Goal: Book appointment/travel/reservation

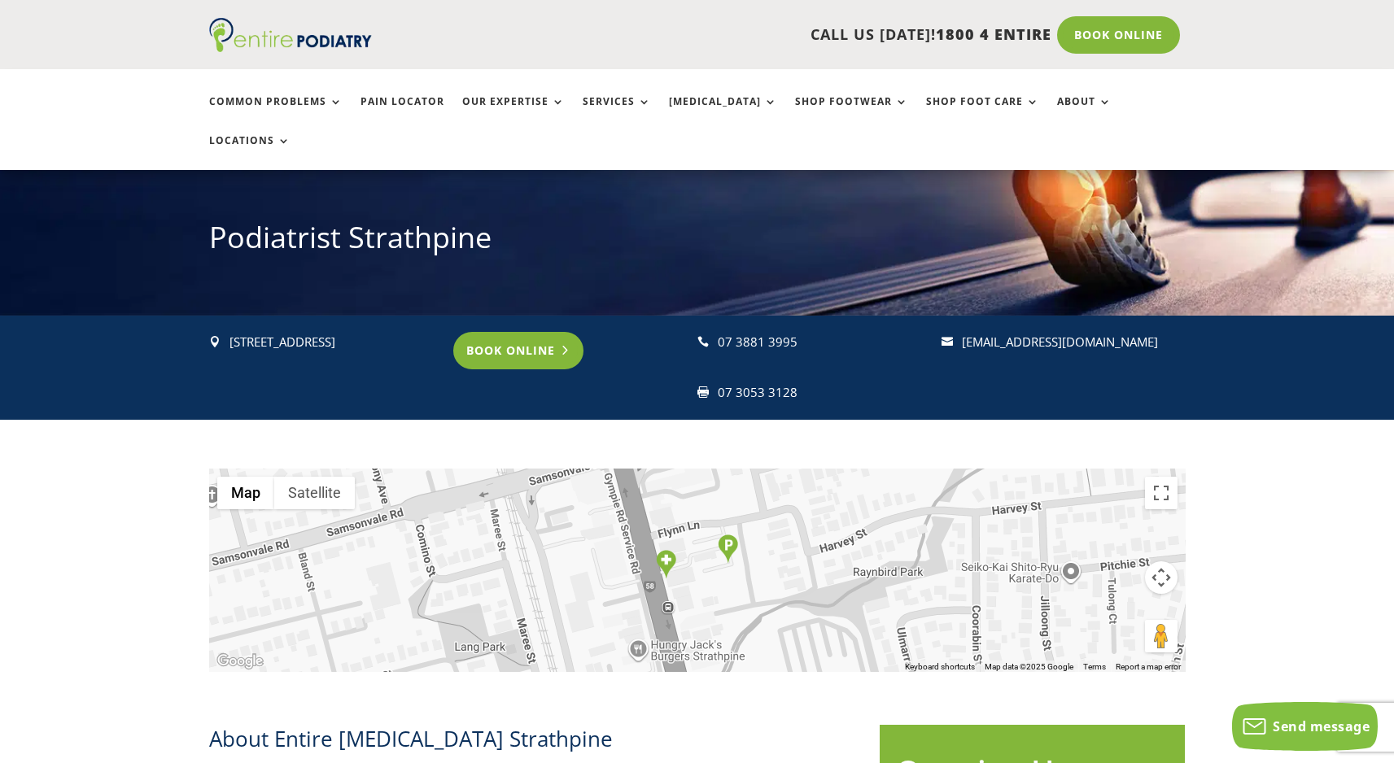
click at [519, 332] on link "Book Online" at bounding box center [518, 350] width 131 height 37
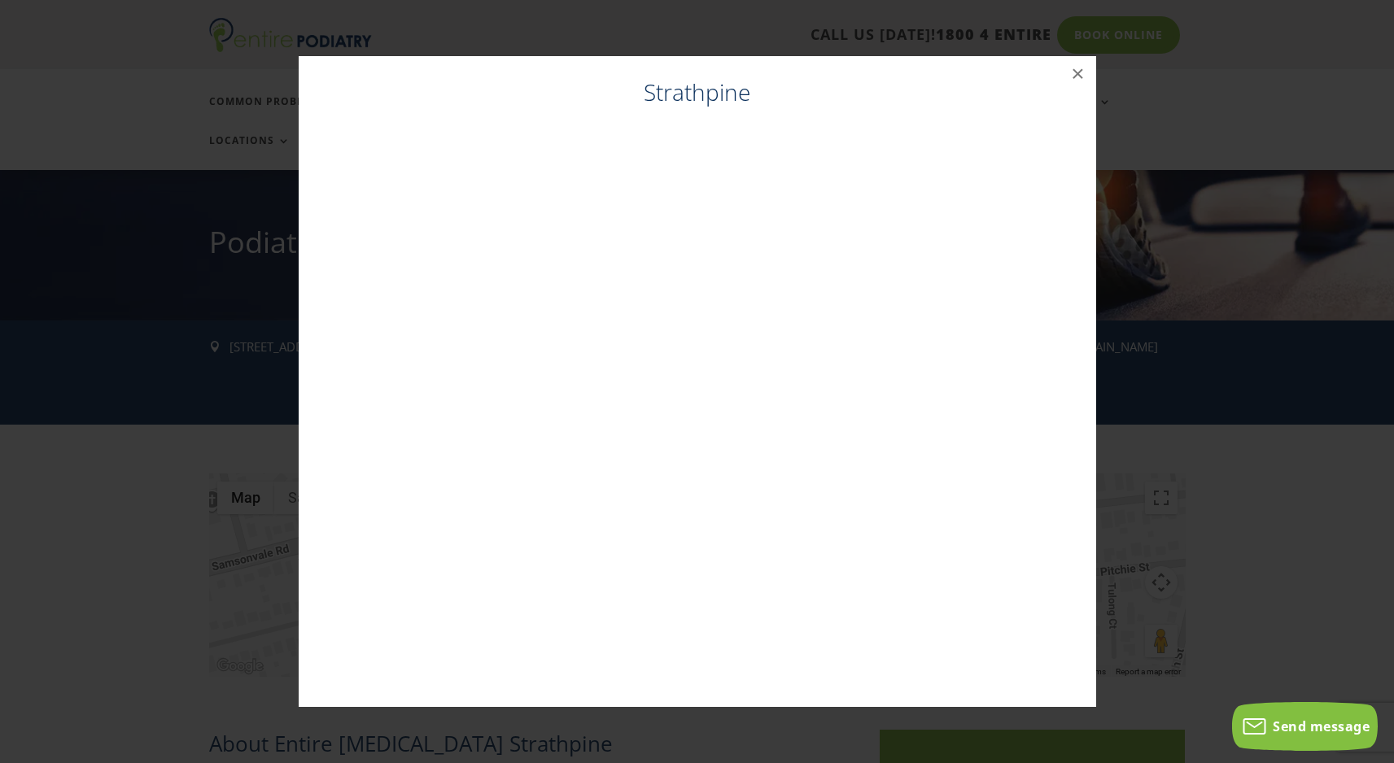
scroll to position [152, 0]
click at [1077, 77] on button "×" at bounding box center [1078, 74] width 36 height 36
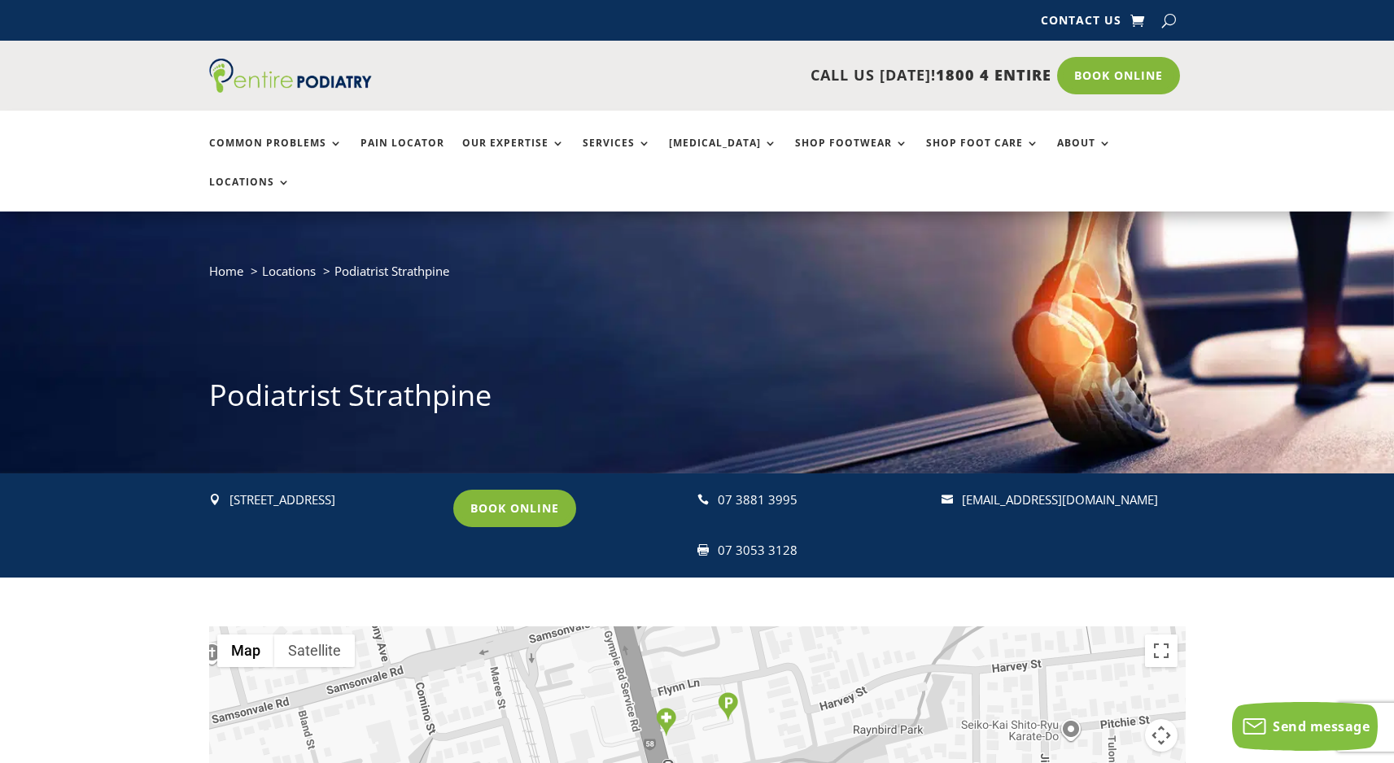
scroll to position [0, 0]
click at [501, 490] on link "Book Online" at bounding box center [518, 508] width 131 height 37
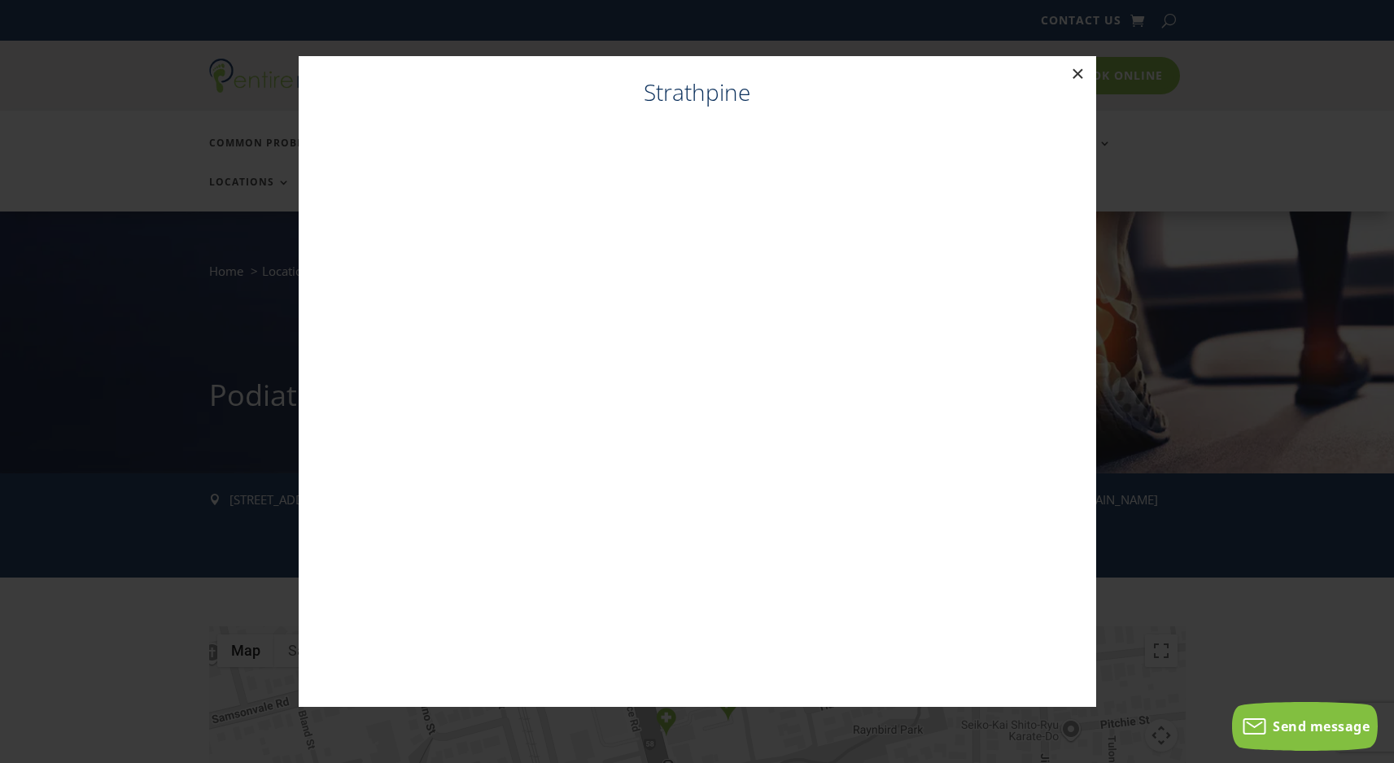
click at [1078, 72] on button "×" at bounding box center [1078, 74] width 36 height 36
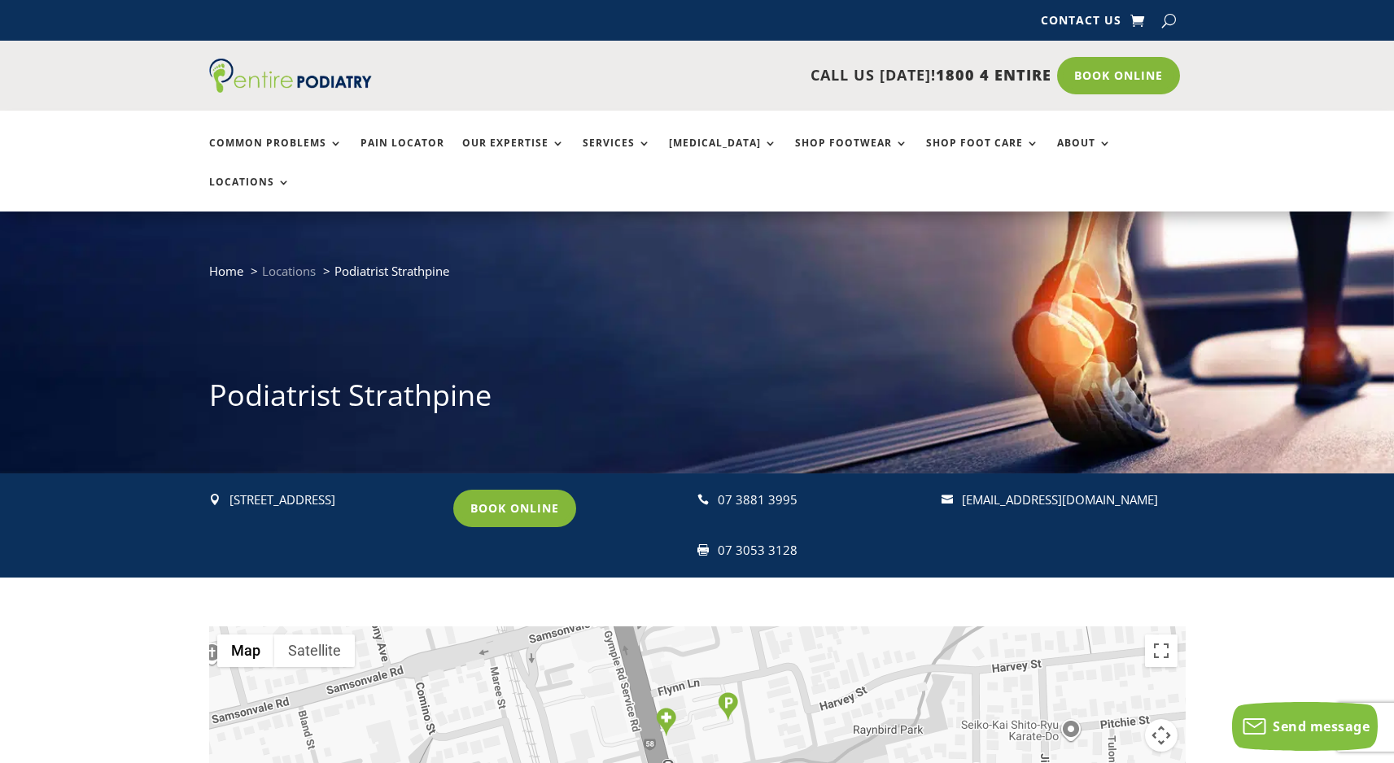
click at [290, 263] on span "Locations" at bounding box center [289, 271] width 54 height 16
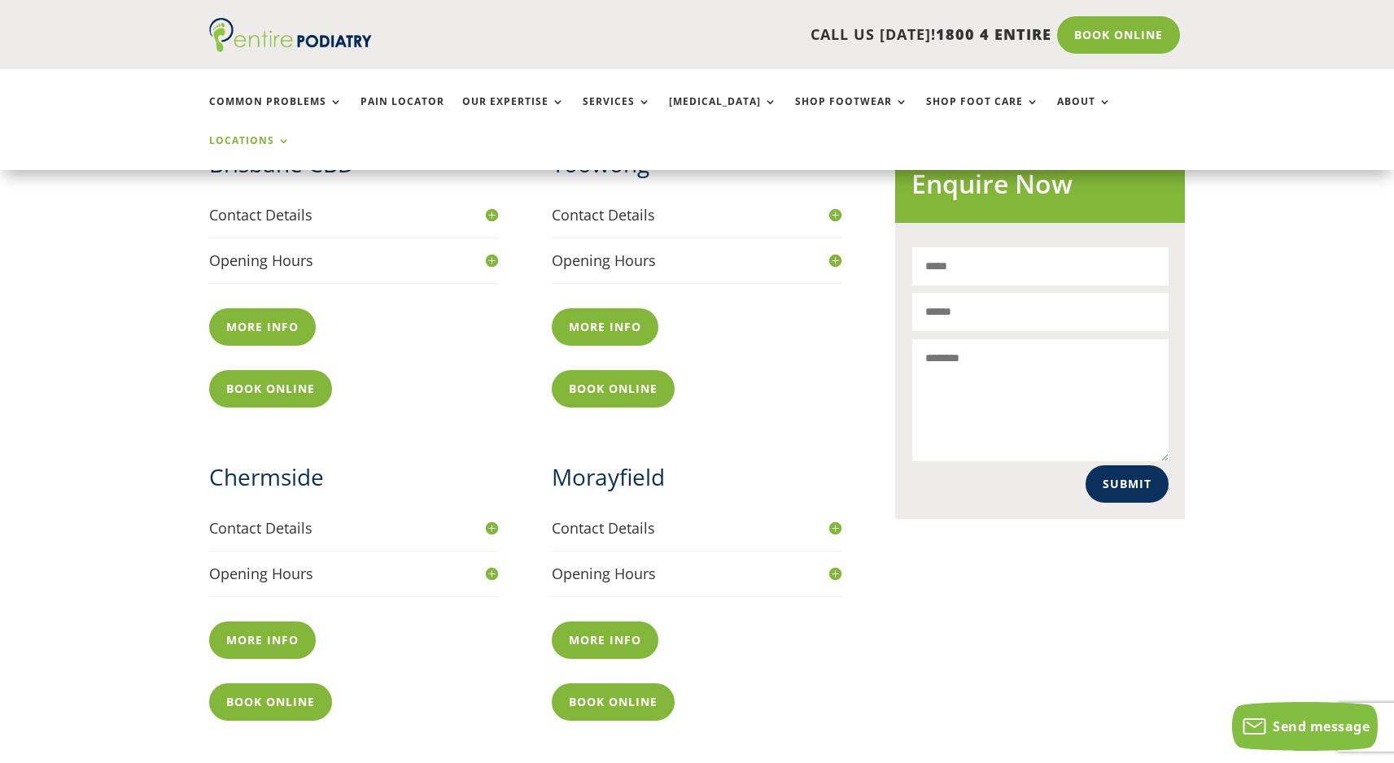
scroll to position [703, 0]
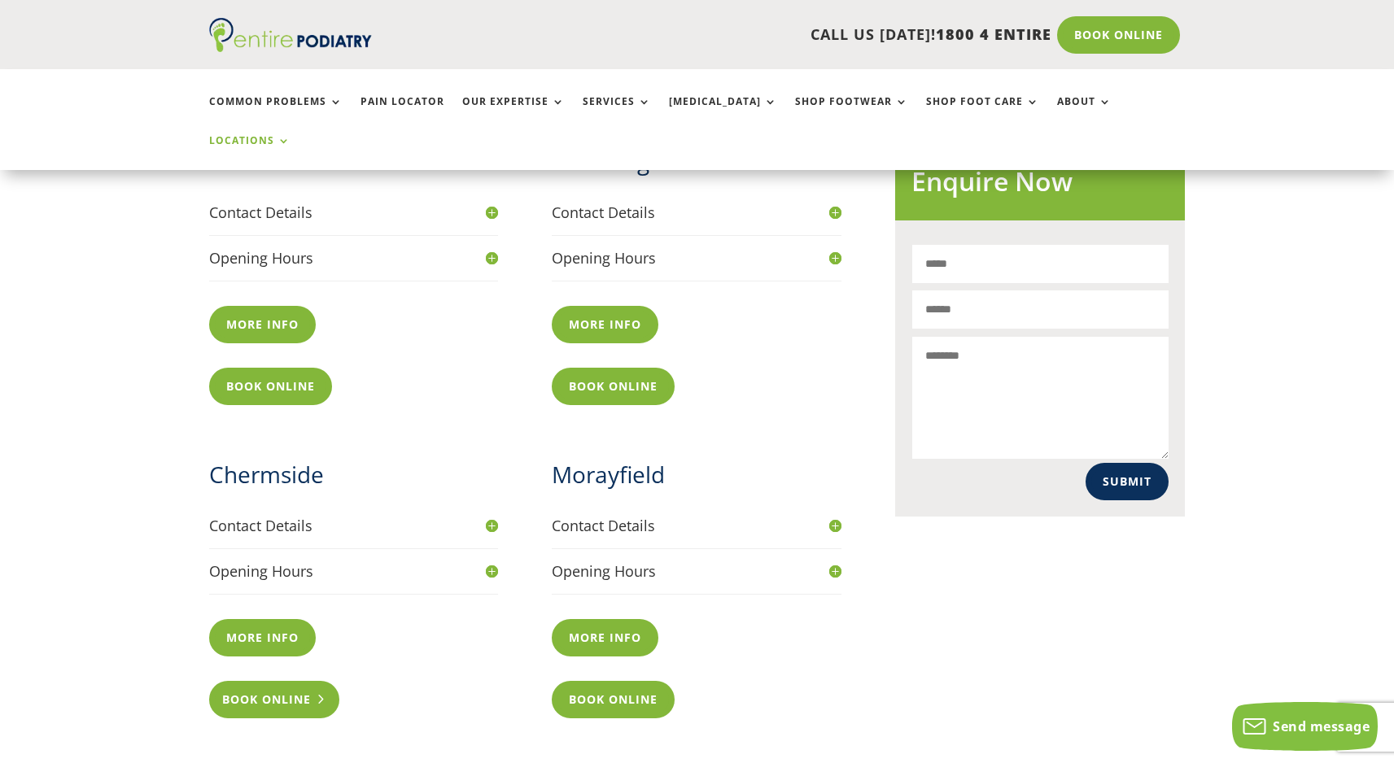
click at [276, 681] on link "Book Online" at bounding box center [274, 699] width 131 height 37
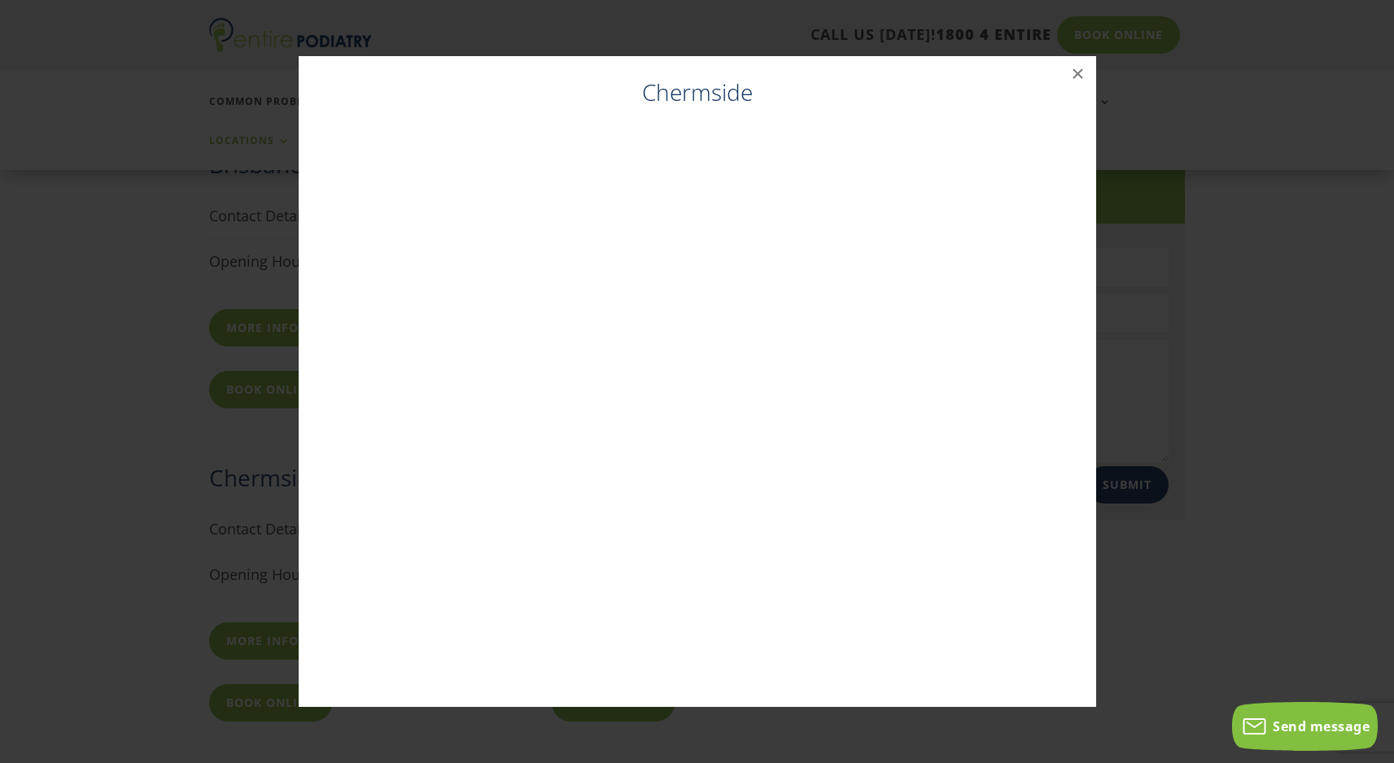
scroll to position [697, 0]
click at [1081, 71] on button "×" at bounding box center [1078, 74] width 36 height 36
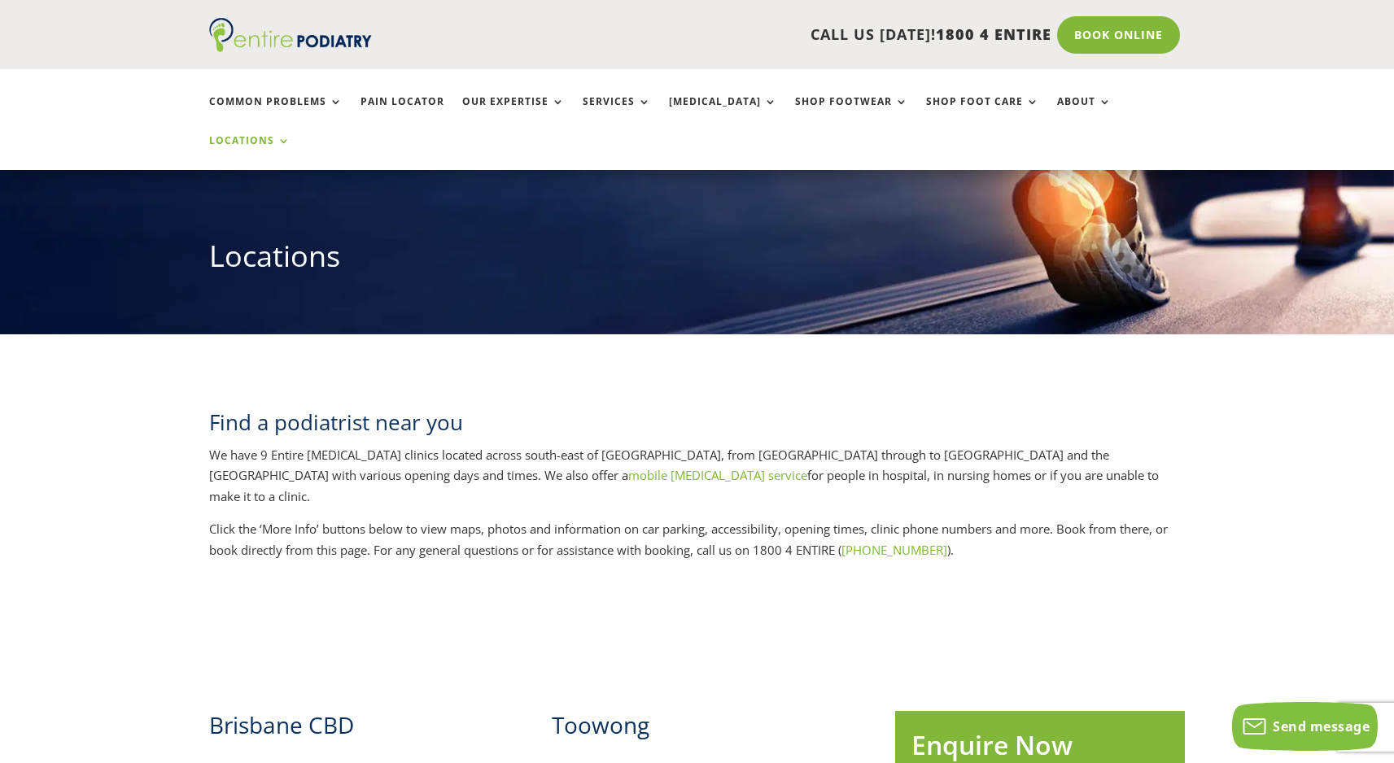
scroll to position [138, 0]
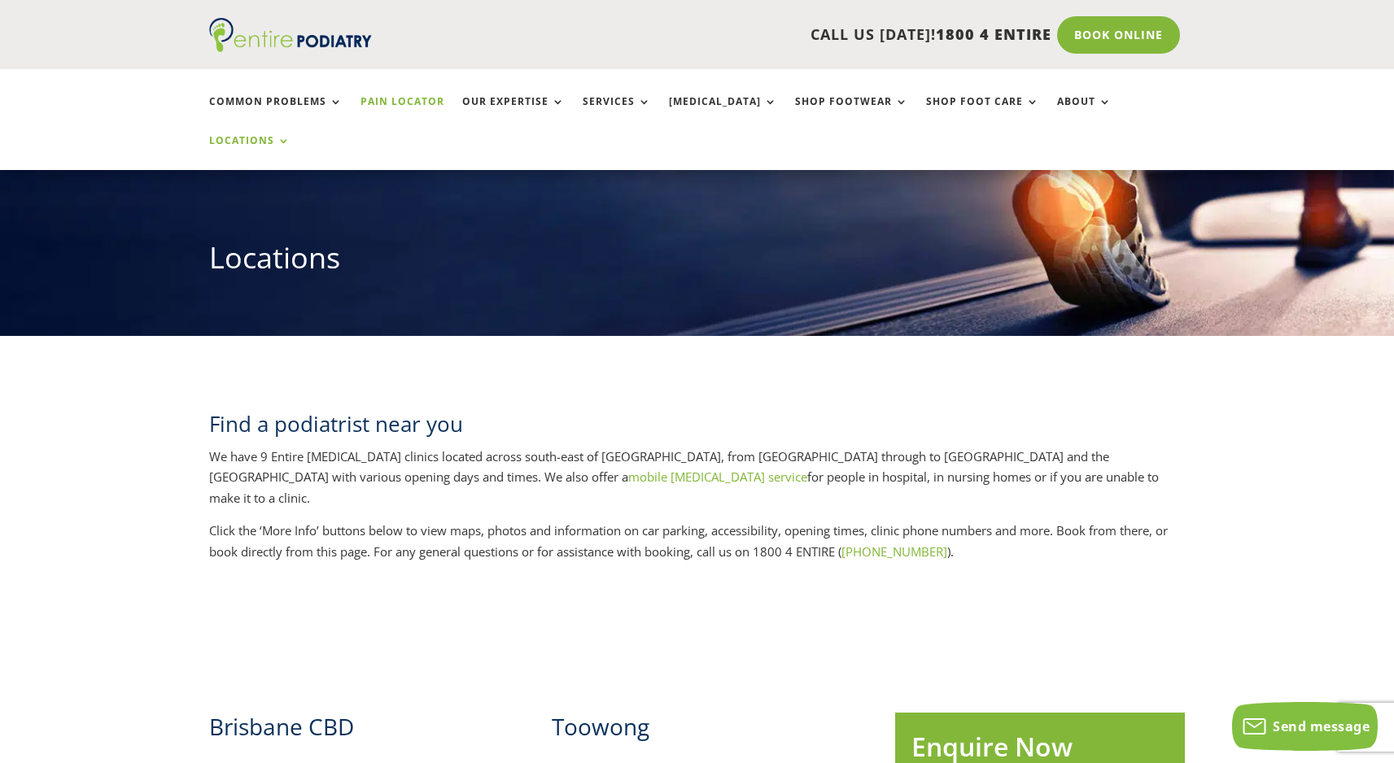
click at [400, 107] on link "Pain Locator" at bounding box center [402, 113] width 84 height 35
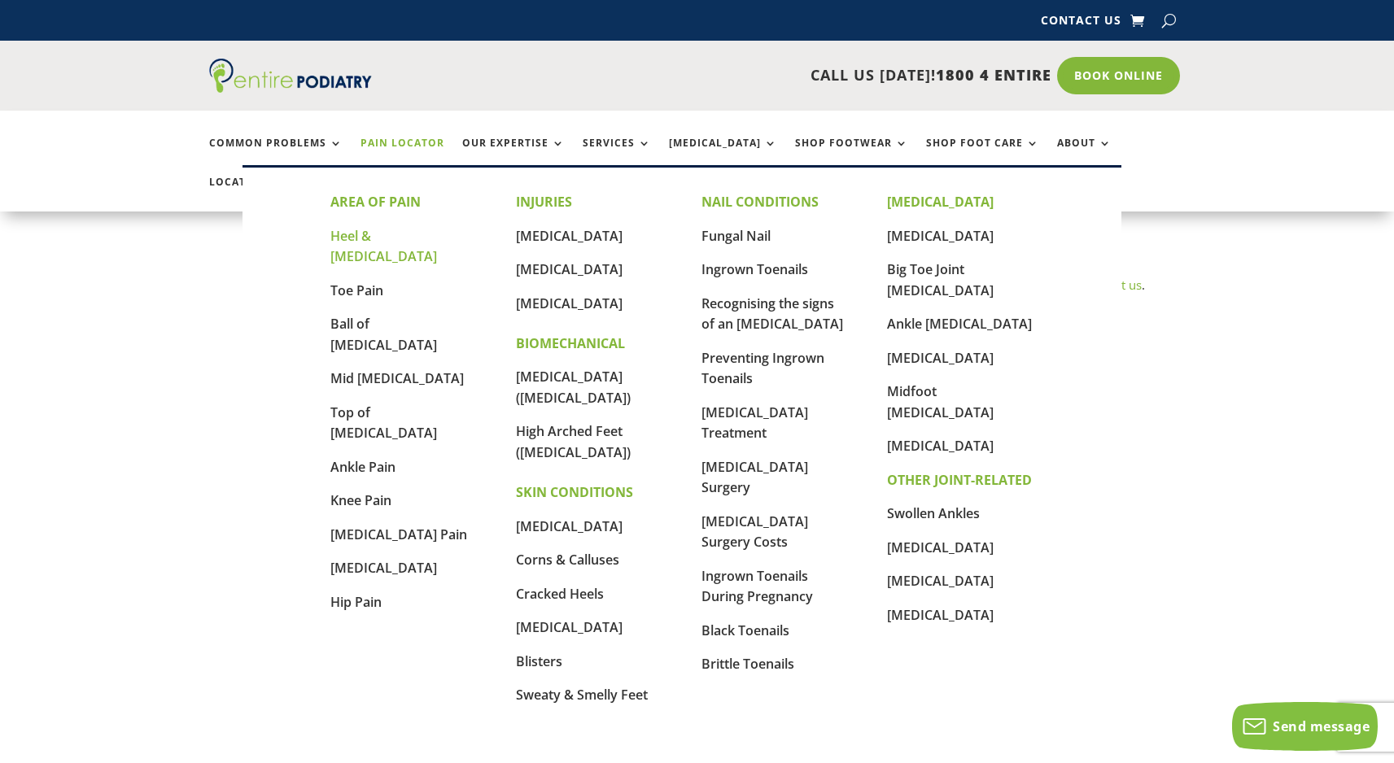
click at [382, 237] on link "Heel & [MEDICAL_DATA]" at bounding box center [383, 246] width 107 height 39
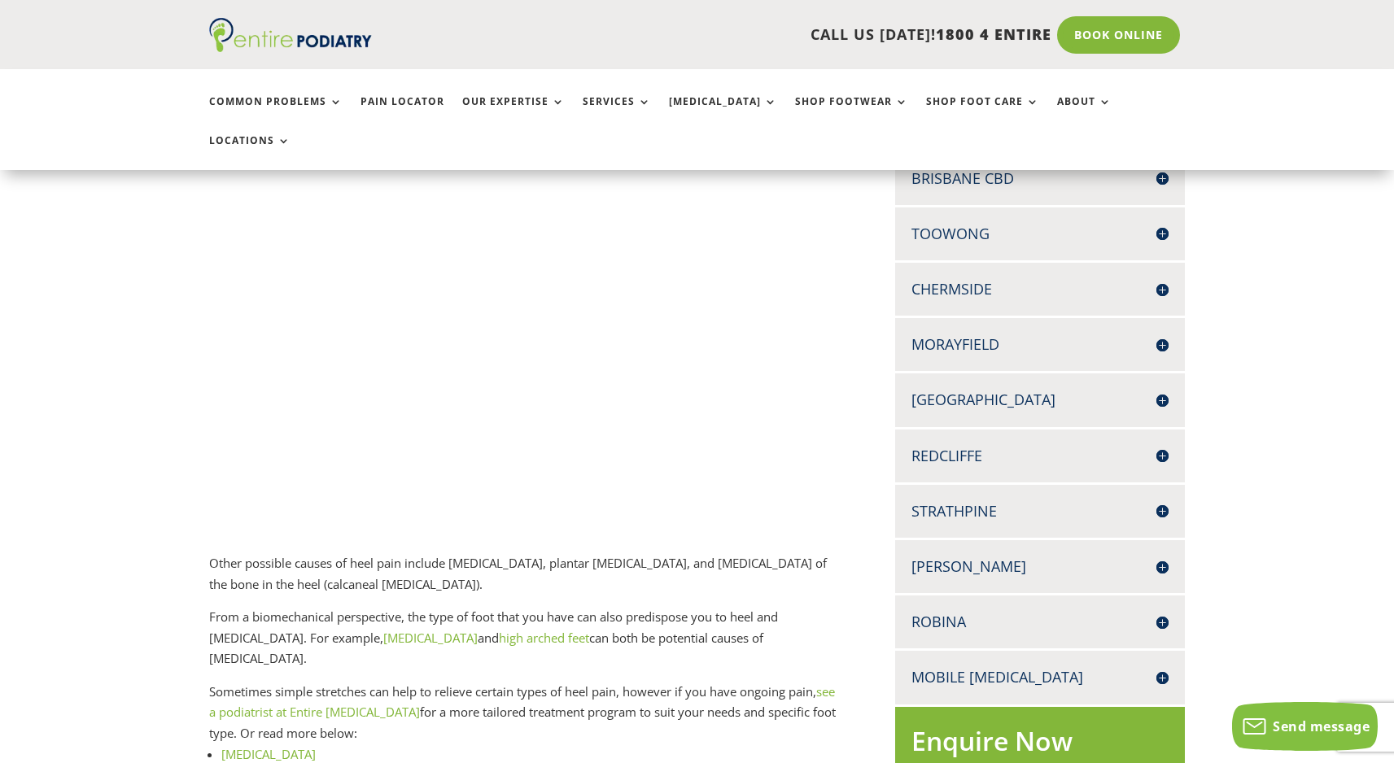
scroll to position [439, 0]
click at [1159, 503] on h4 "Strathpine" at bounding box center [1039, 513] width 257 height 20
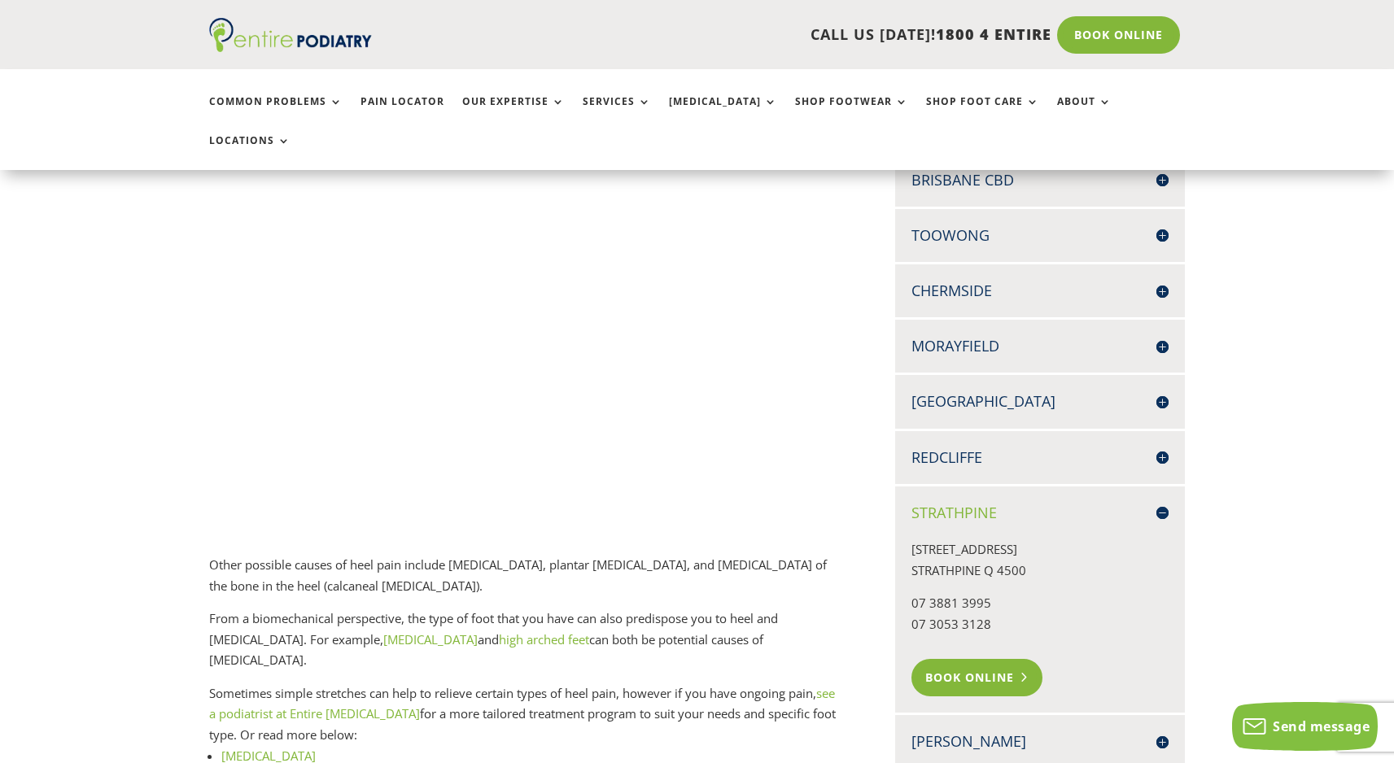
click at [957, 659] on link "Book Online" at bounding box center [976, 677] width 131 height 37
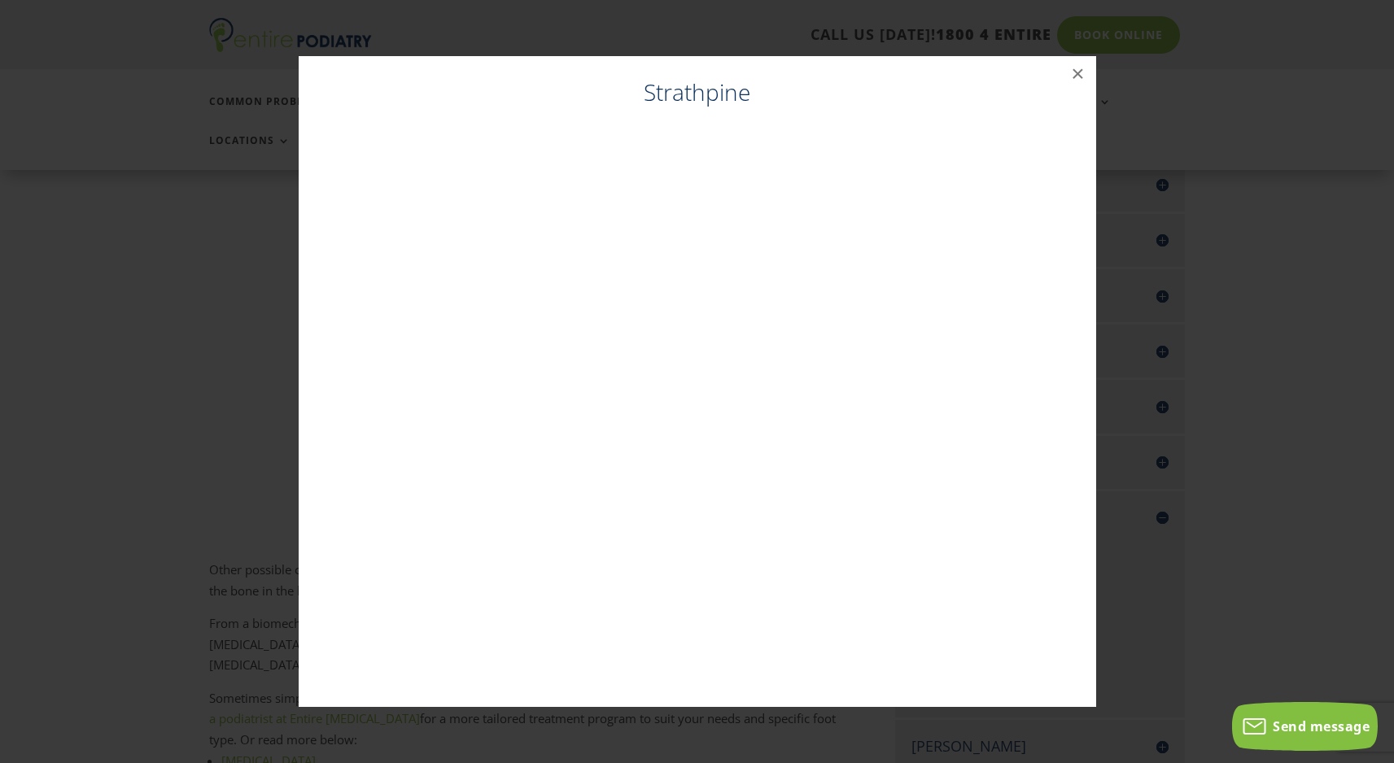
scroll to position [434, 0]
click at [1076, 72] on button "×" at bounding box center [1078, 74] width 36 height 36
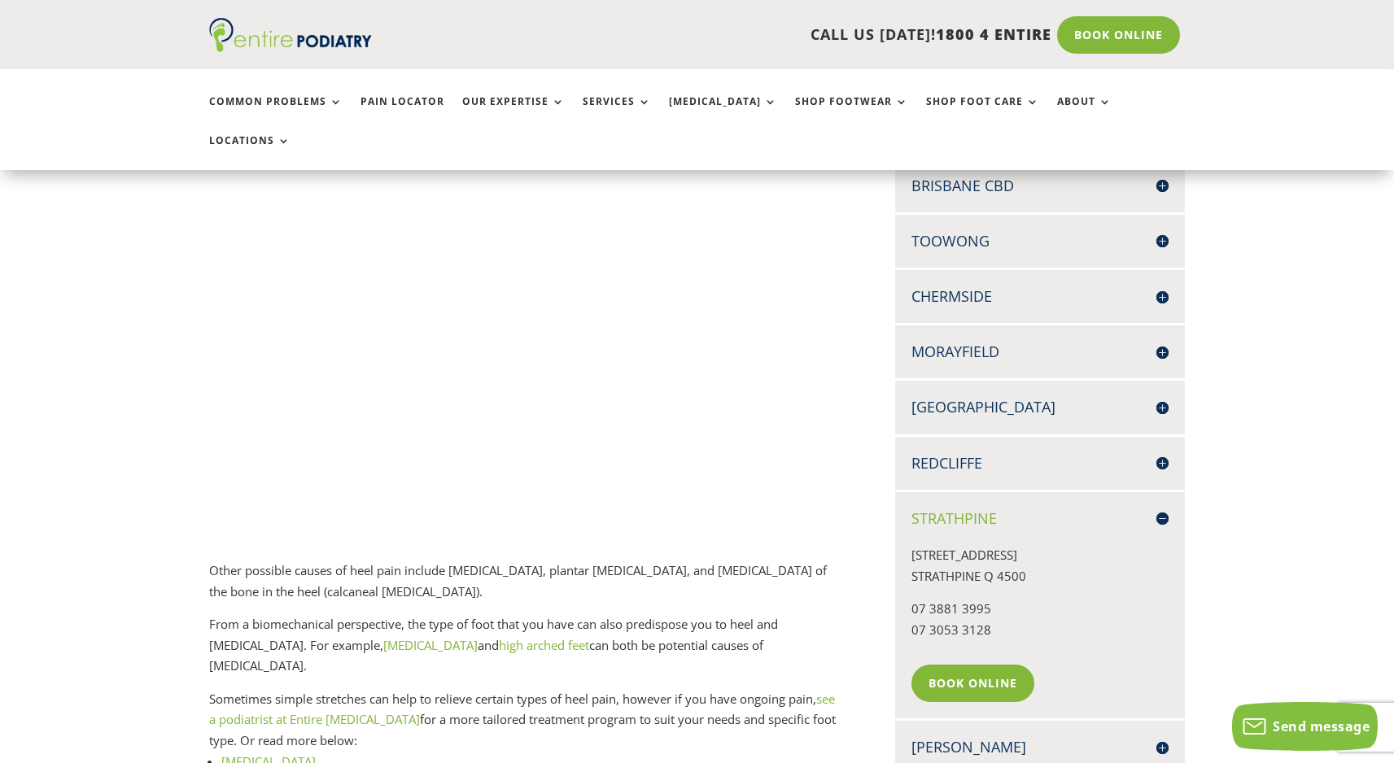
click at [1159, 286] on h4 "Chermside" at bounding box center [1039, 296] width 257 height 20
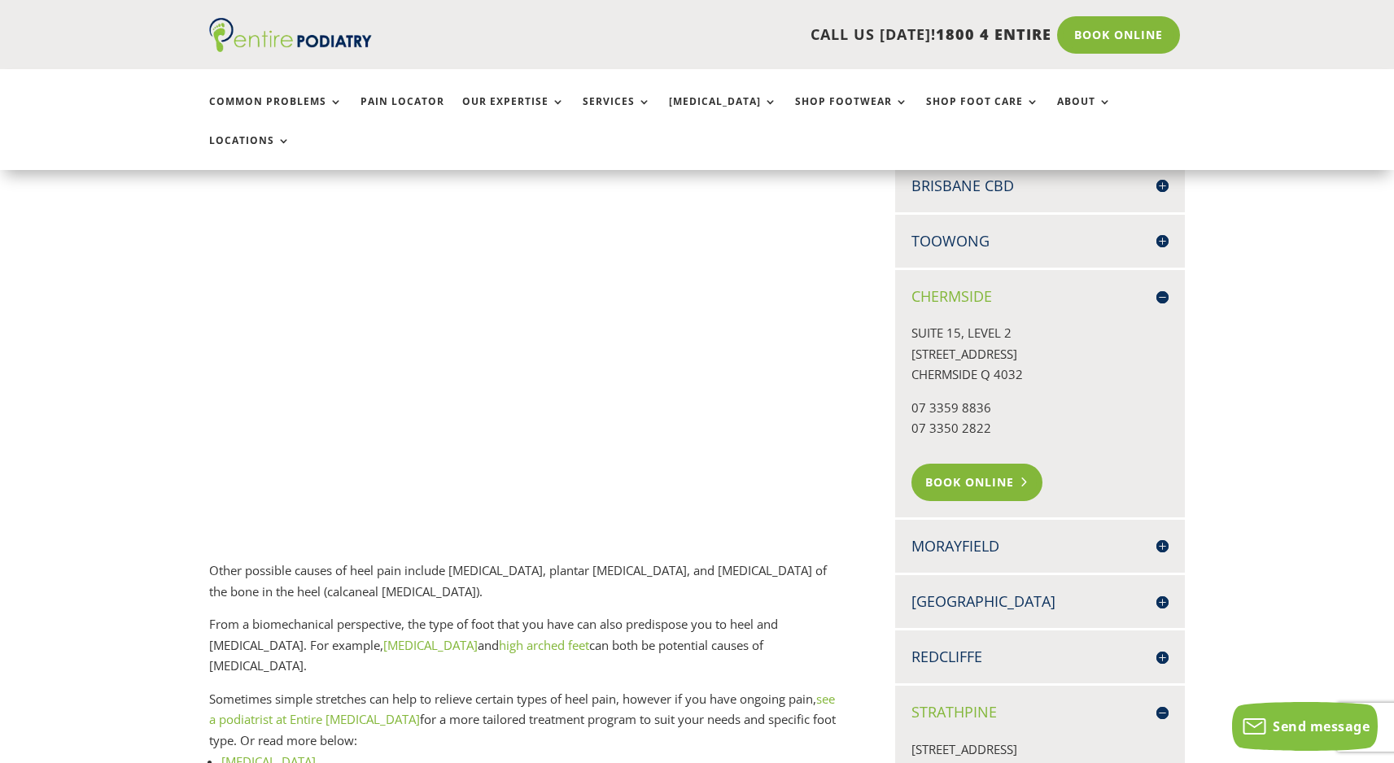
click at [962, 464] on link "Book Online" at bounding box center [976, 482] width 131 height 37
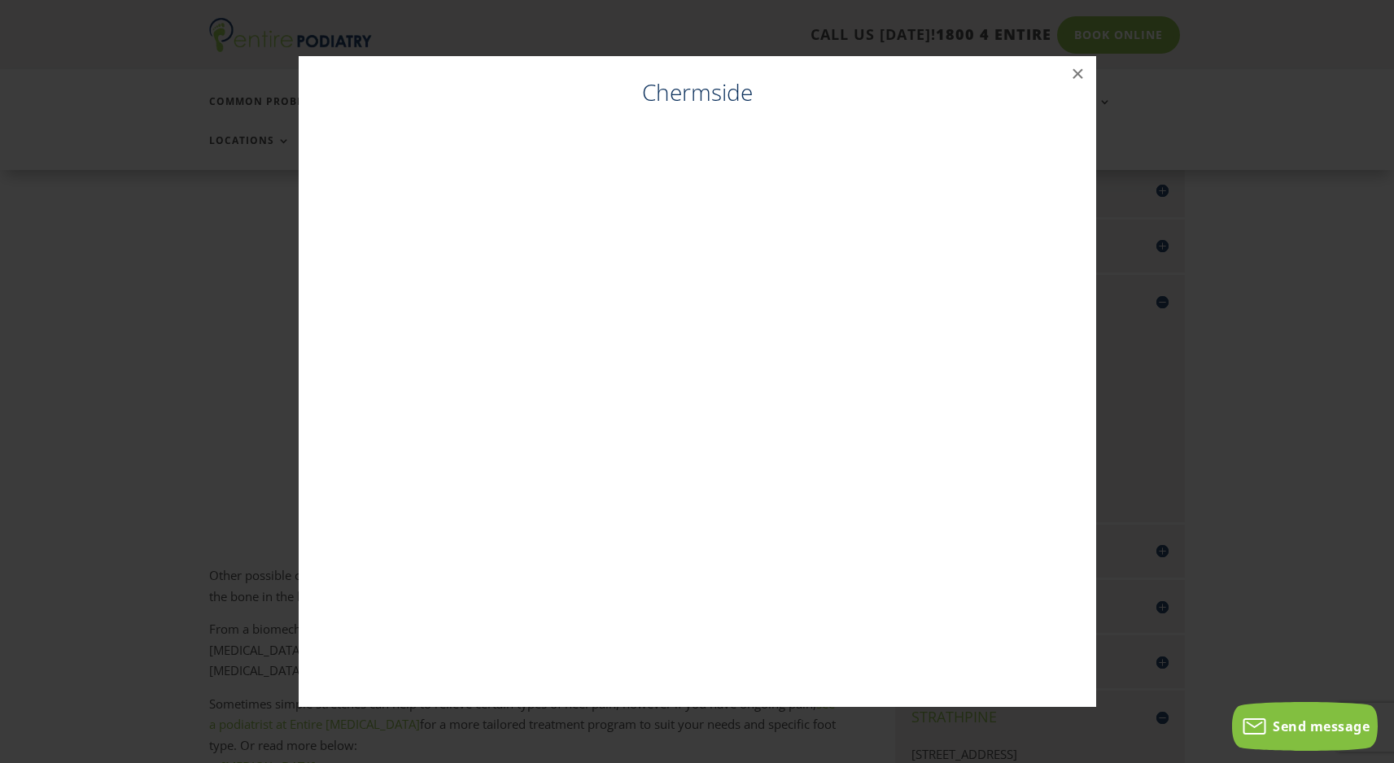
scroll to position [428, 0]
click at [1073, 76] on button "×" at bounding box center [1078, 74] width 36 height 36
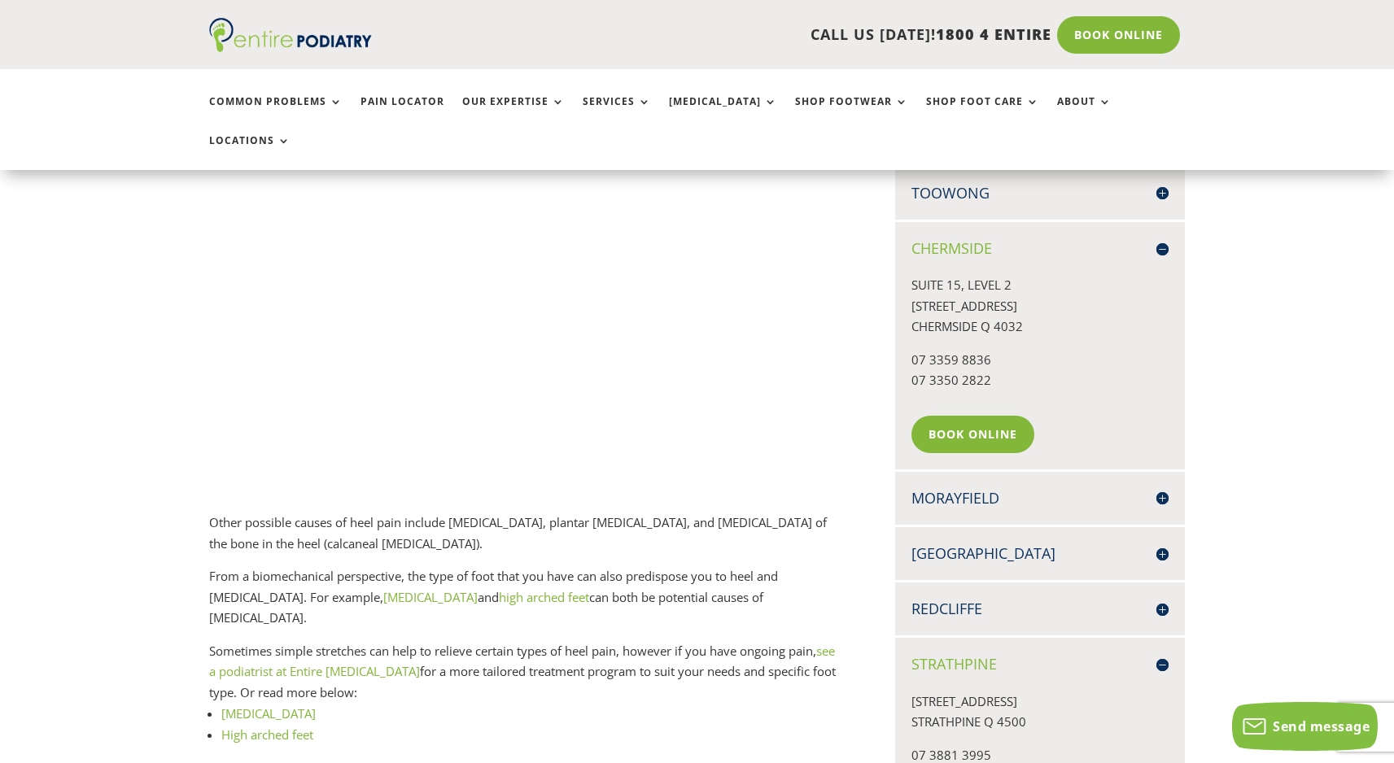
scroll to position [494, 0]
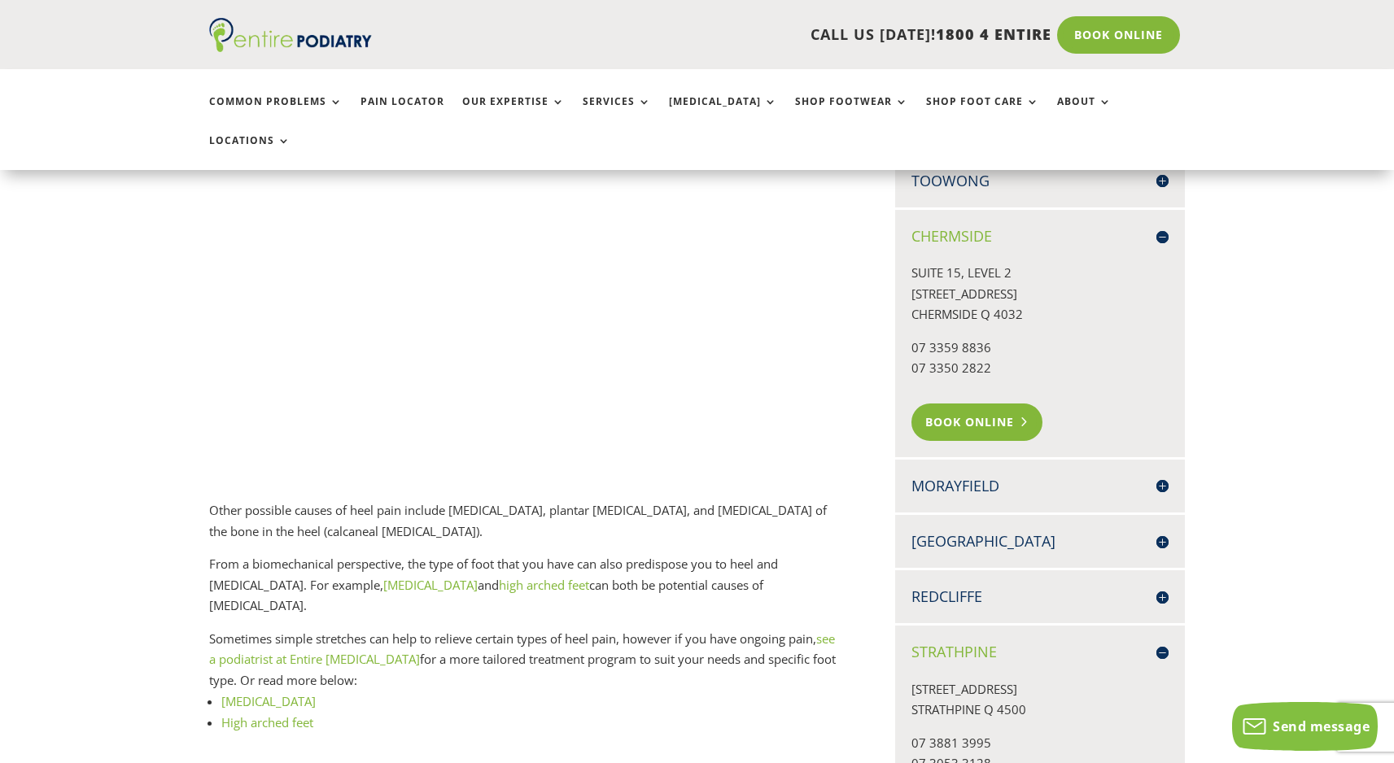
click at [976, 404] on link "Book Online" at bounding box center [976, 422] width 131 height 37
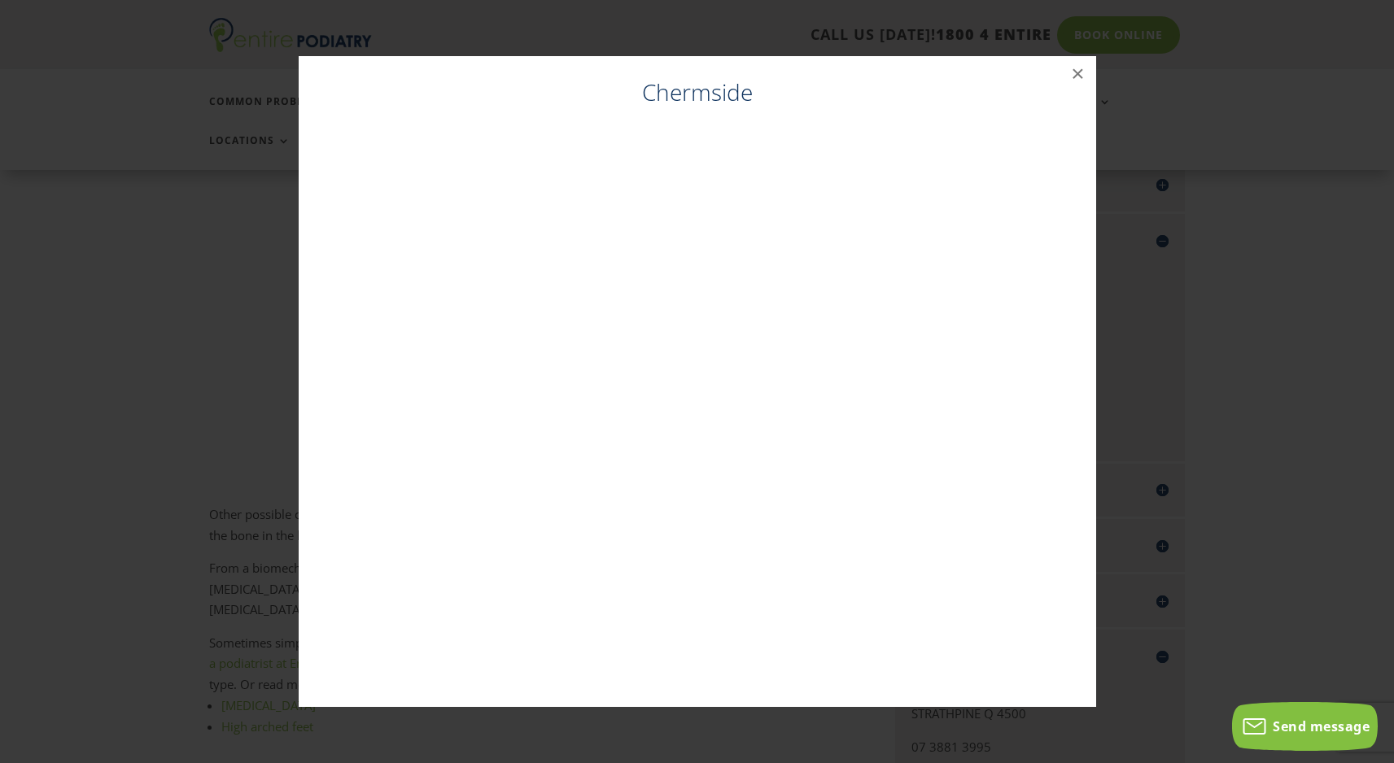
scroll to position [488, 0]
click at [1080, 76] on button "×" at bounding box center [1078, 74] width 36 height 36
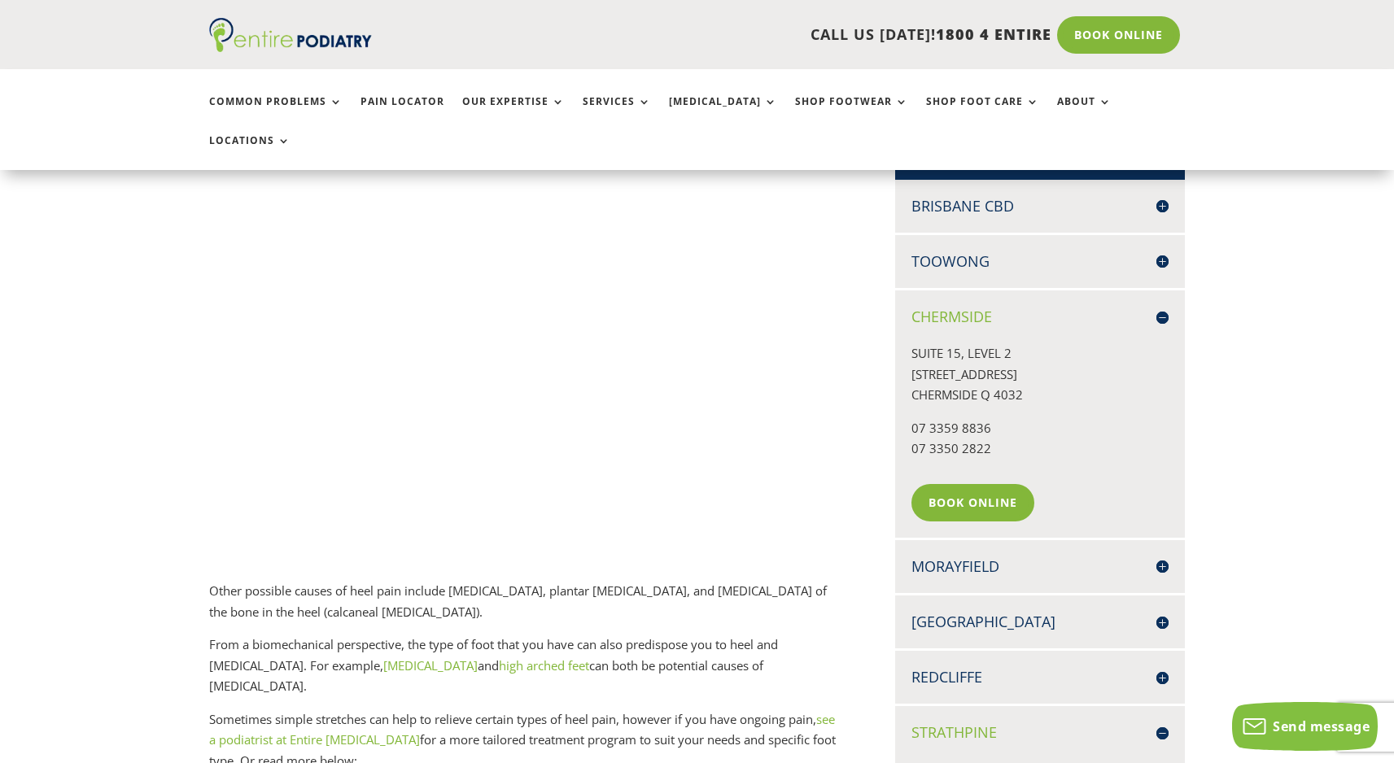
scroll to position [413, 0]
click at [403, 103] on link "Pain Locator" at bounding box center [402, 113] width 84 height 35
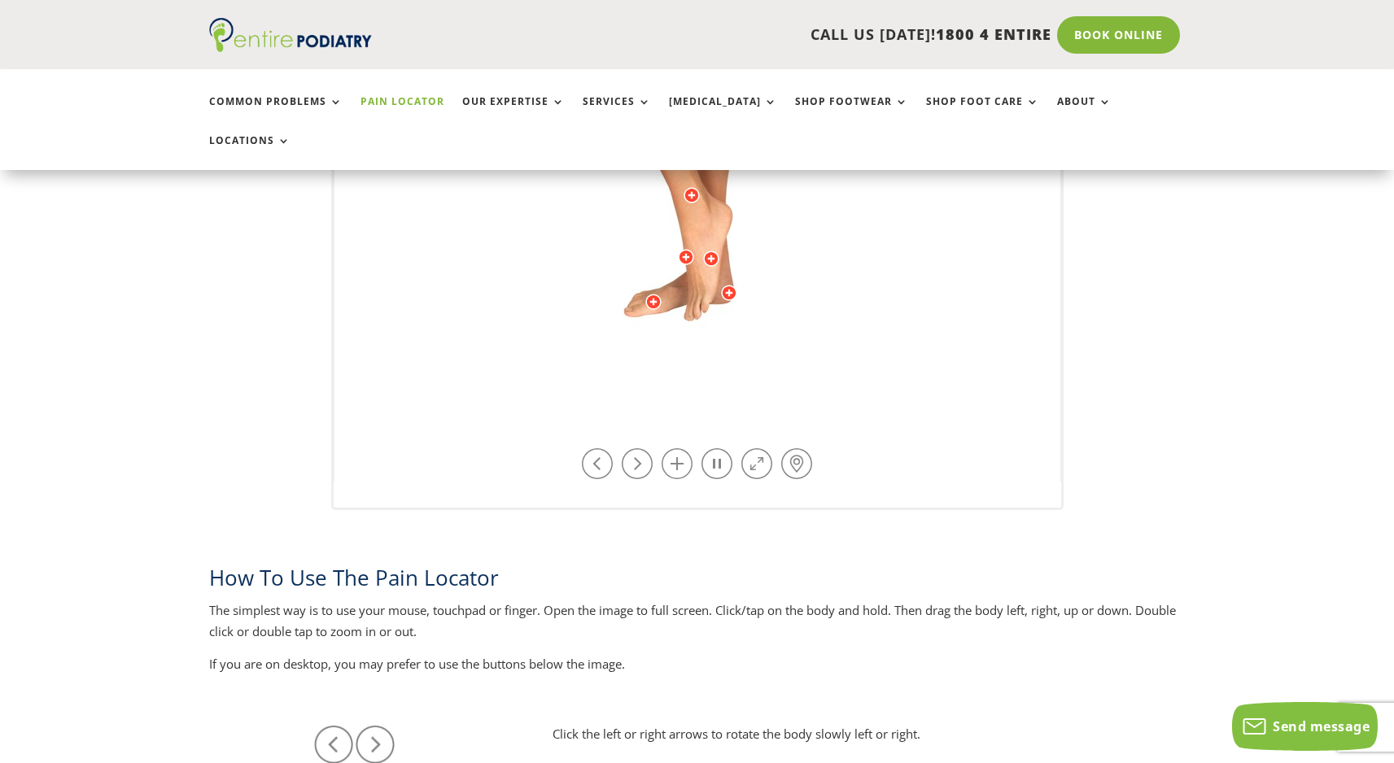
scroll to position [644, 0]
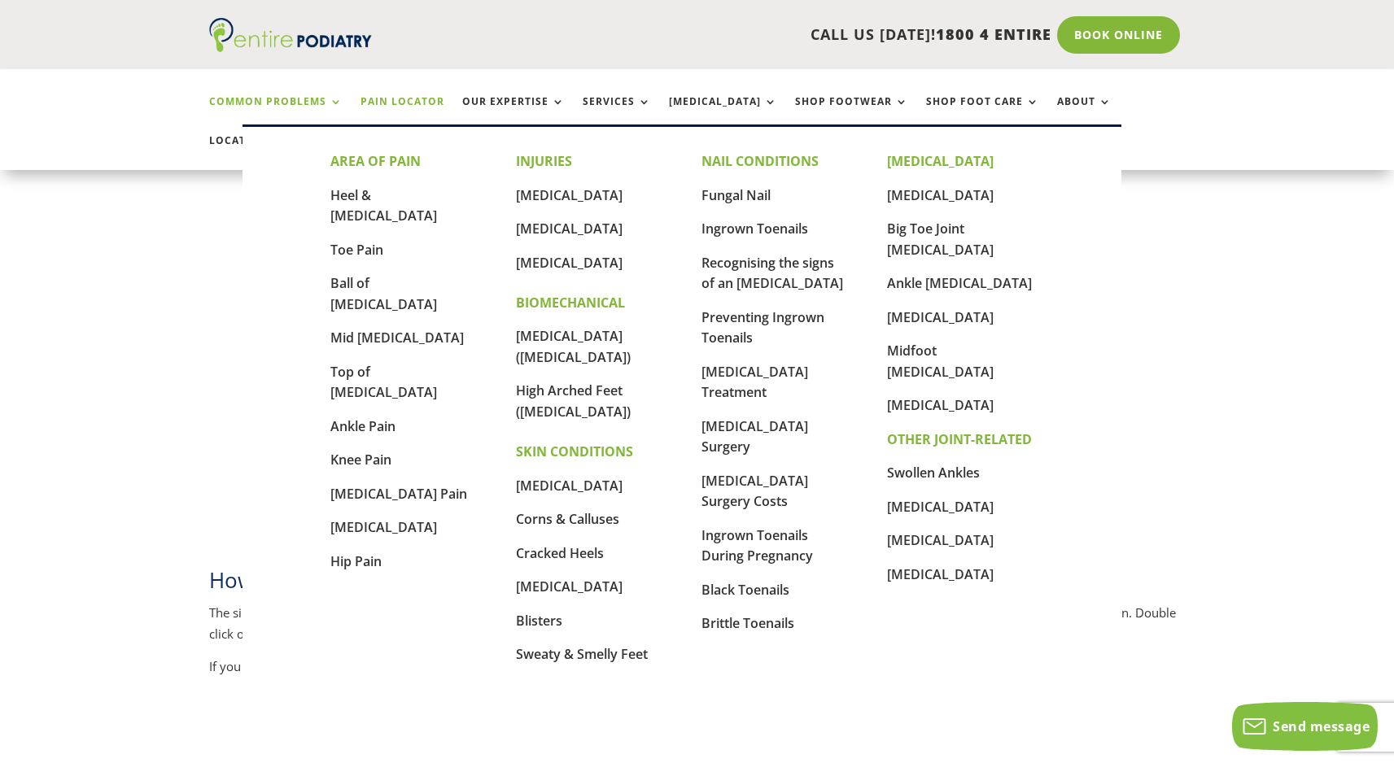
click at [258, 107] on link "Common Problems" at bounding box center [275, 113] width 133 height 35
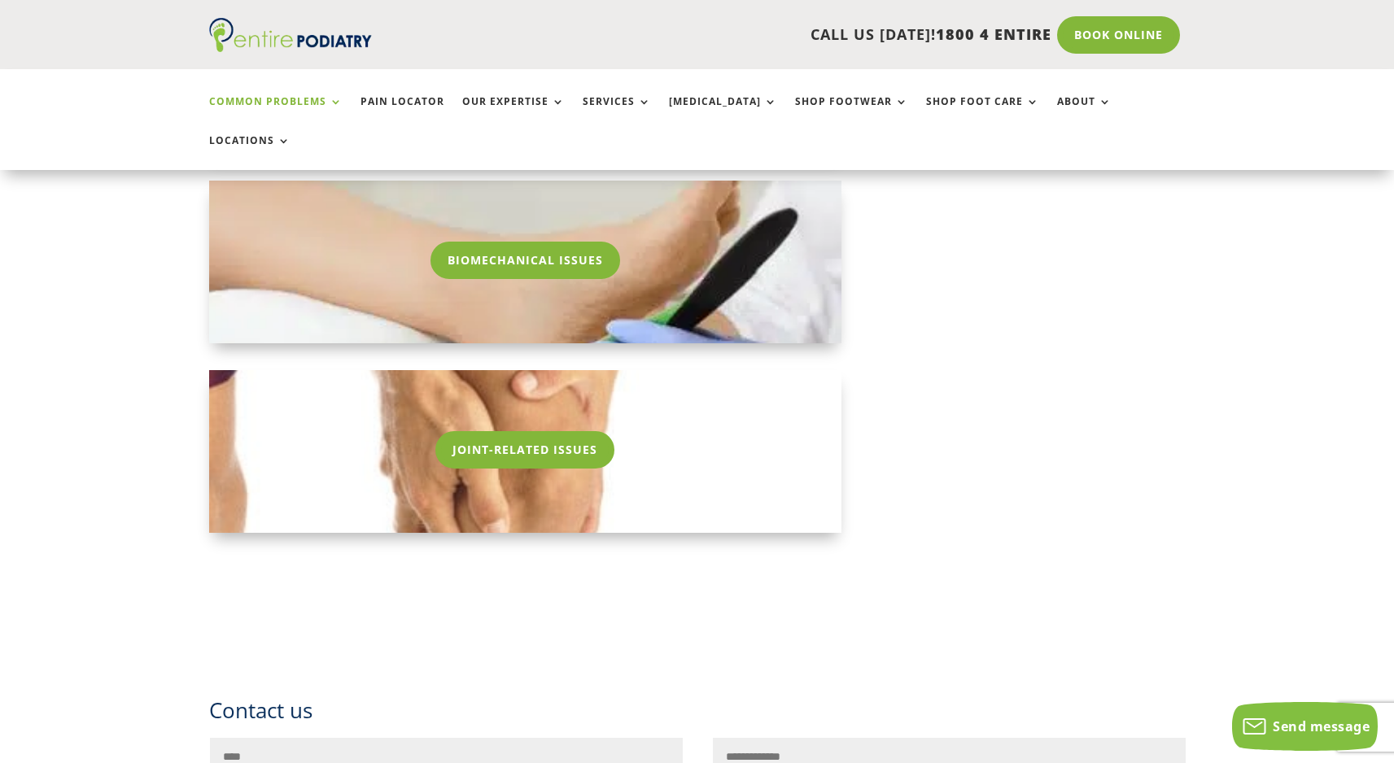
scroll to position [2445, 0]
